Goal: Navigation & Orientation: Find specific page/section

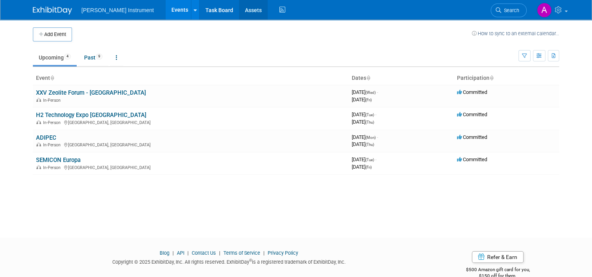
click at [239, 11] on link "Assets" at bounding box center [253, 10] width 29 height 20
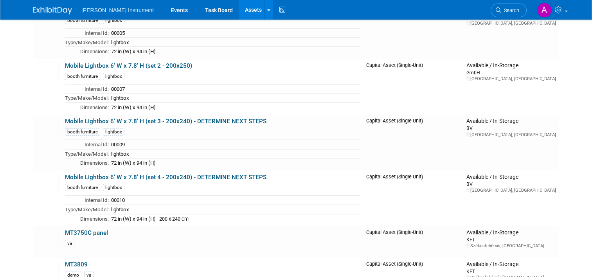
scroll to position [2190, 0]
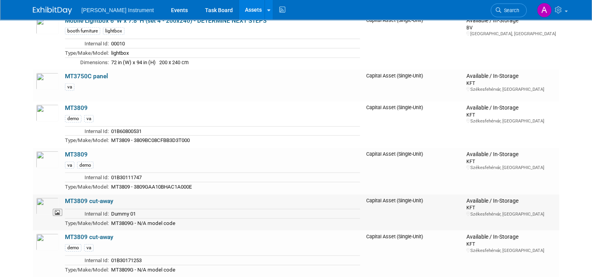
click at [46, 198] on img at bounding box center [47, 206] width 23 height 17
click at [40, 151] on img at bounding box center [47, 159] width 23 height 17
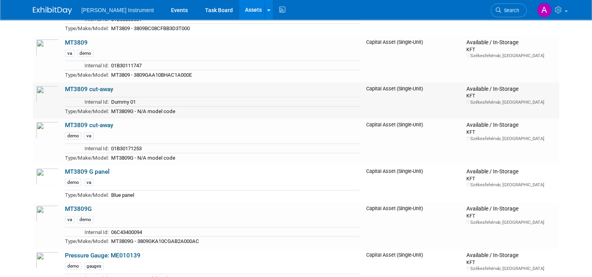
scroll to position [2307, 0]
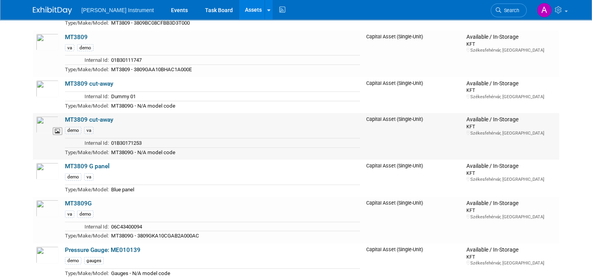
click at [47, 116] on img at bounding box center [47, 124] width 23 height 17
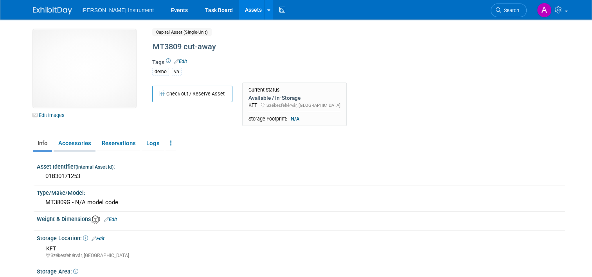
click at [70, 141] on link "Accessories" at bounding box center [75, 143] width 42 height 14
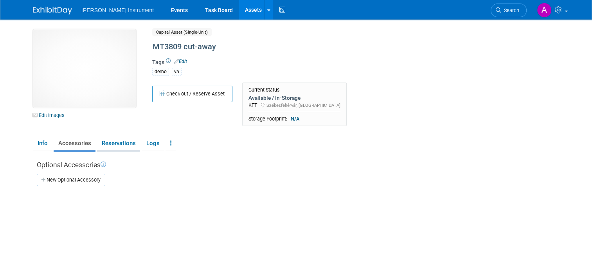
click at [117, 142] on link "Reservations" at bounding box center [118, 143] width 43 height 14
